Goal: Transaction & Acquisition: Subscribe to service/newsletter

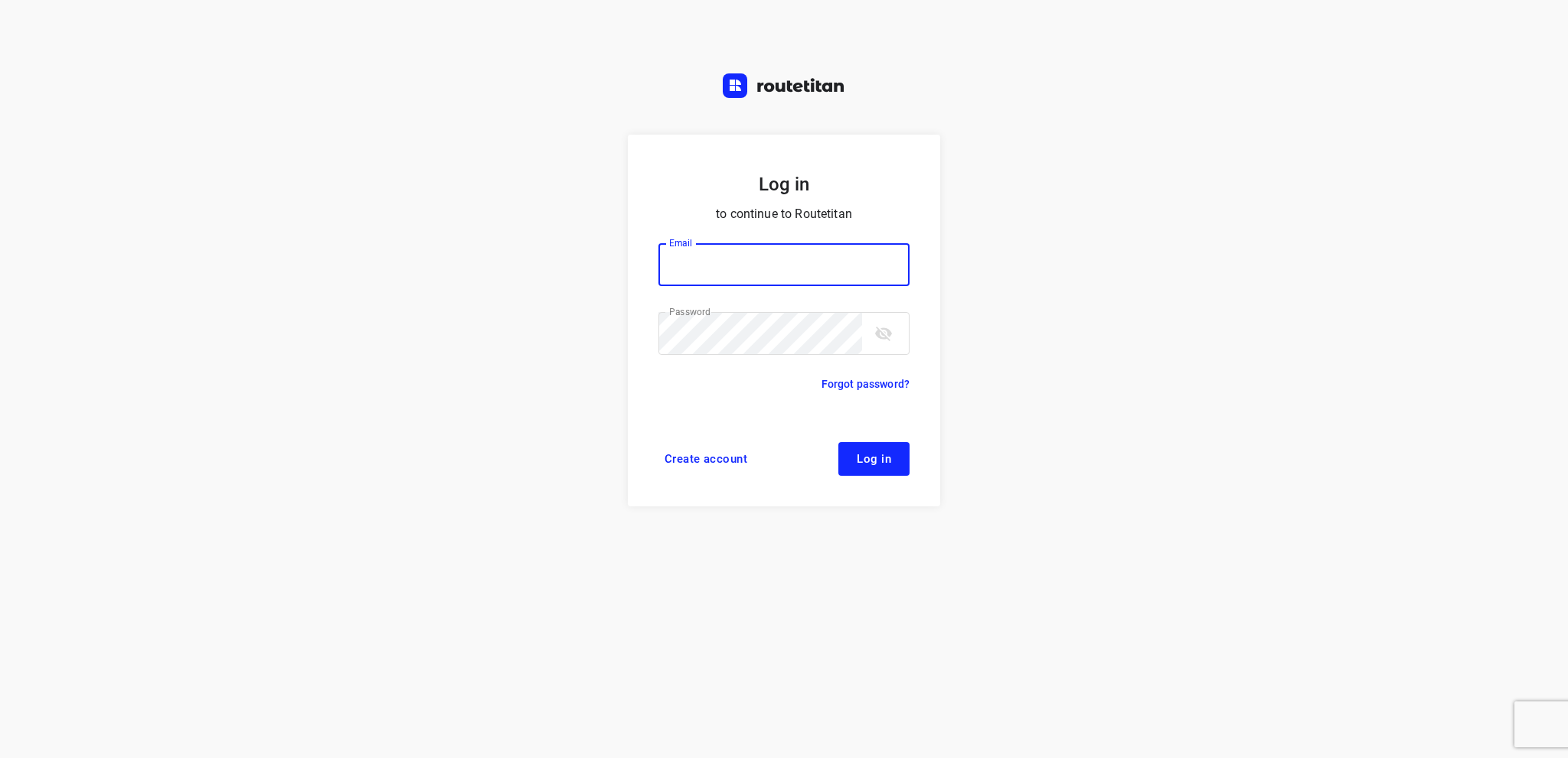
type input "info@tasboomkwekerij.nl"
click at [877, 465] on span "Log in" at bounding box center [873, 459] width 34 height 12
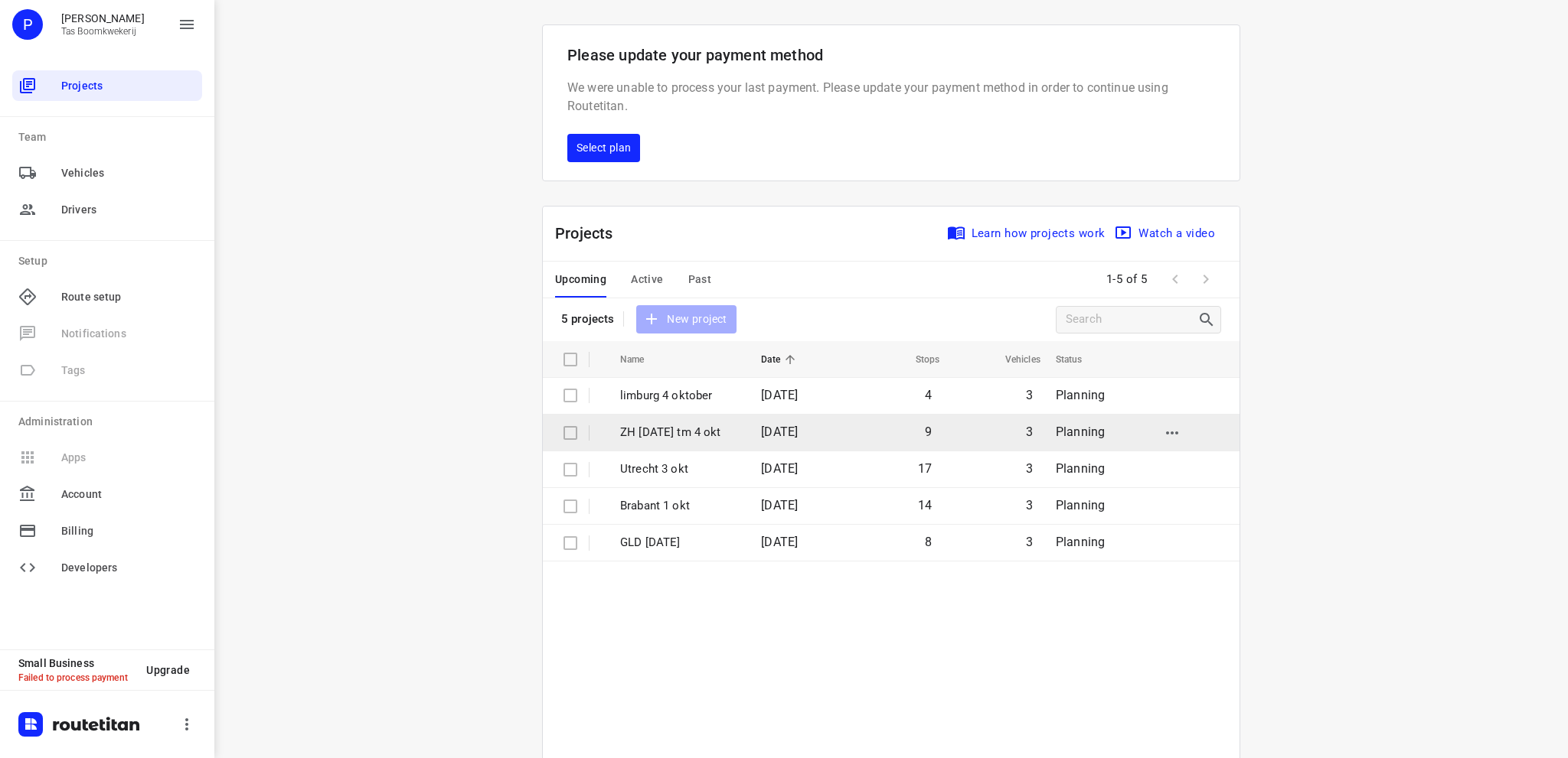
click at [675, 434] on p "ZH [DATE] tm 4 okt" at bounding box center [679, 432] width 118 height 18
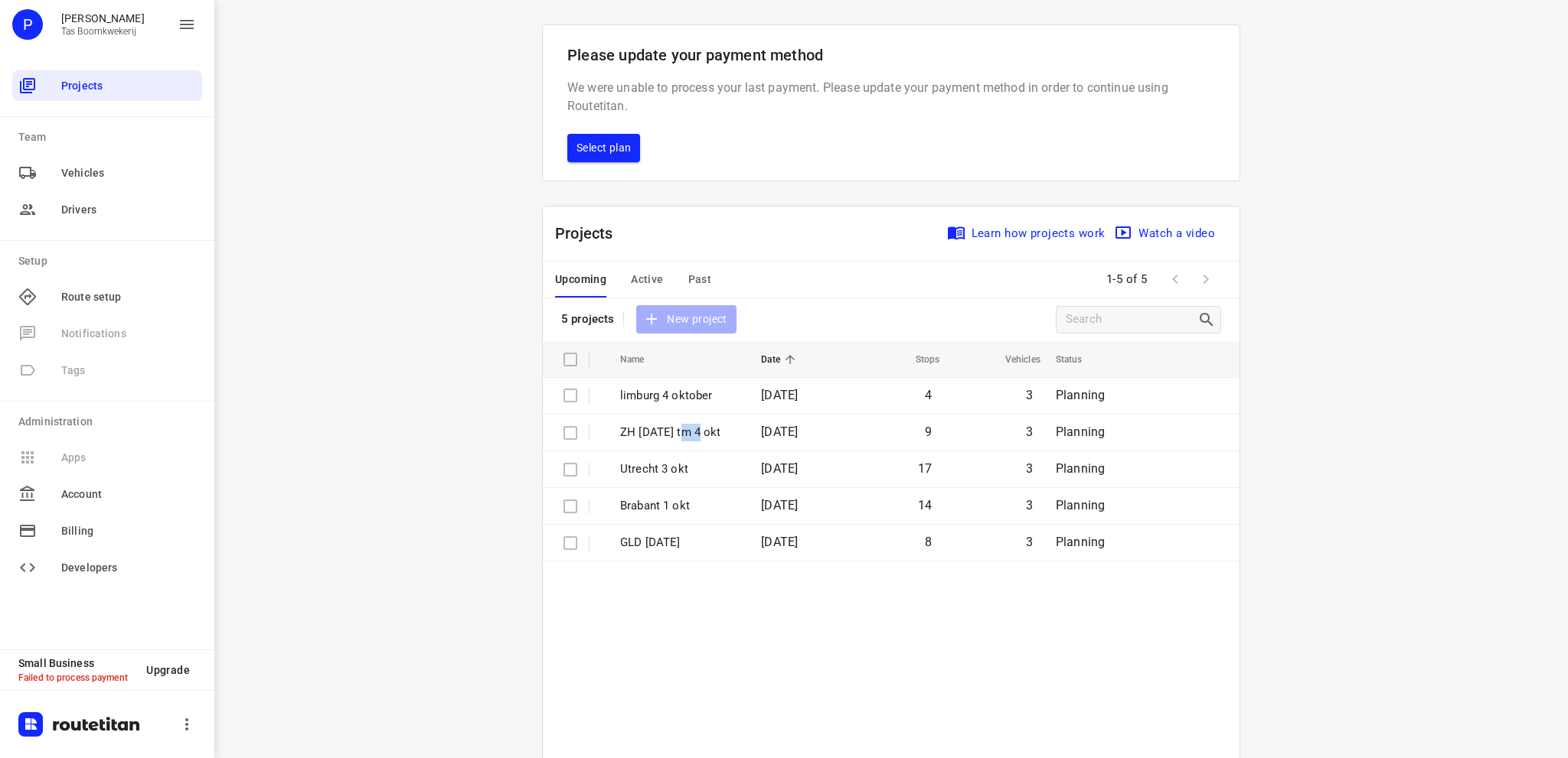
click at [625, 145] on span "Select plan" at bounding box center [603, 148] width 55 height 19
